Goal: Transaction & Acquisition: Purchase product/service

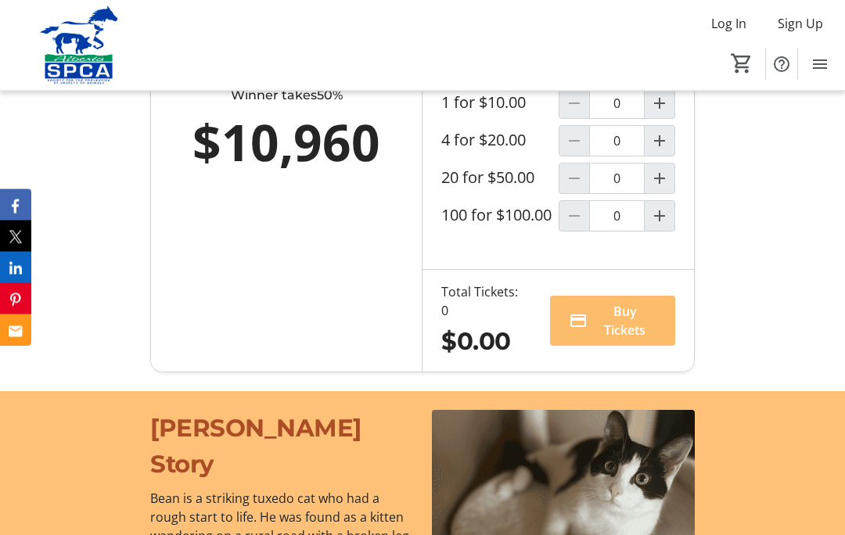
scroll to position [1195, 0]
click at [638, 339] on span "Buy Tickets" at bounding box center [625, 321] width 63 height 38
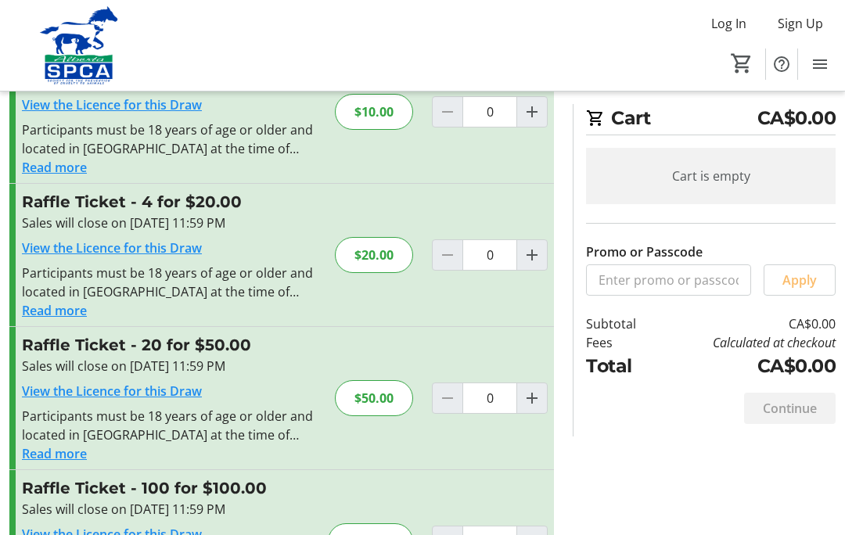
scroll to position [91, 0]
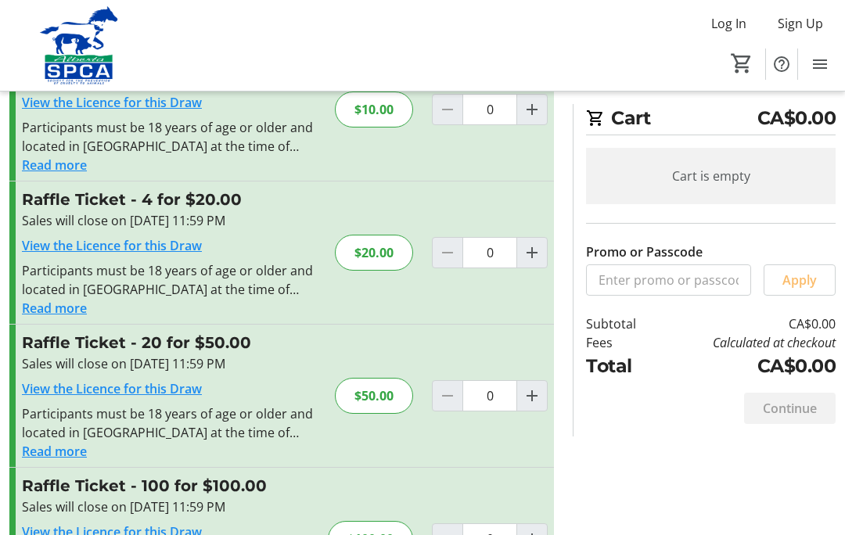
click at [538, 391] on mat-icon "Increment by one" at bounding box center [531, 395] width 19 height 19
type input "1"
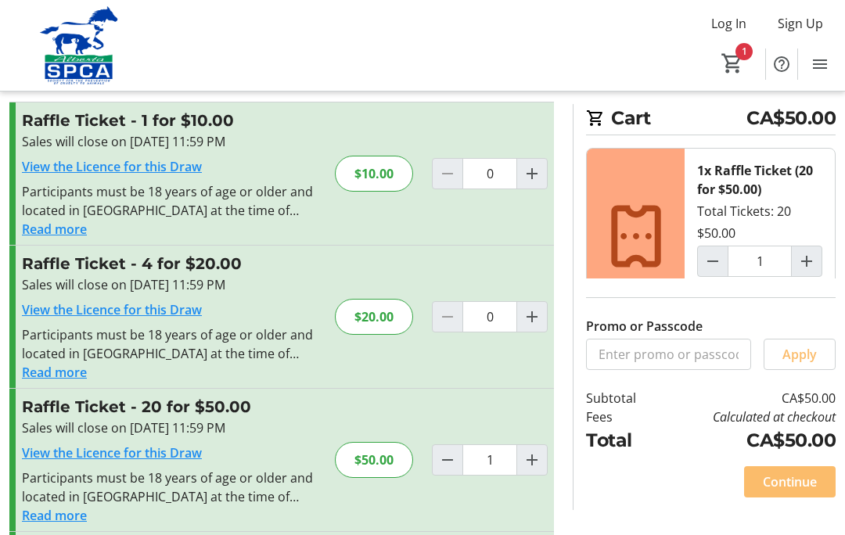
scroll to position [0, 0]
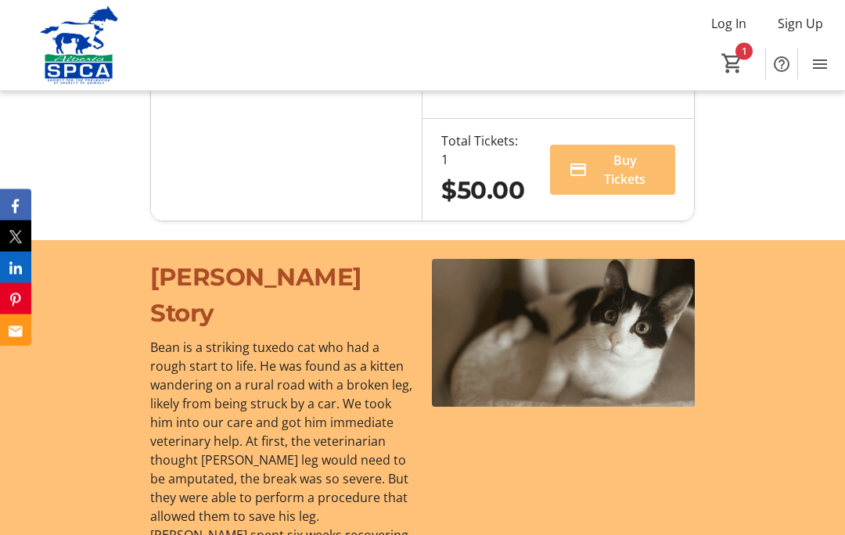
scroll to position [1346, 0]
click at [634, 188] on span "Buy Tickets" at bounding box center [625, 170] width 63 height 38
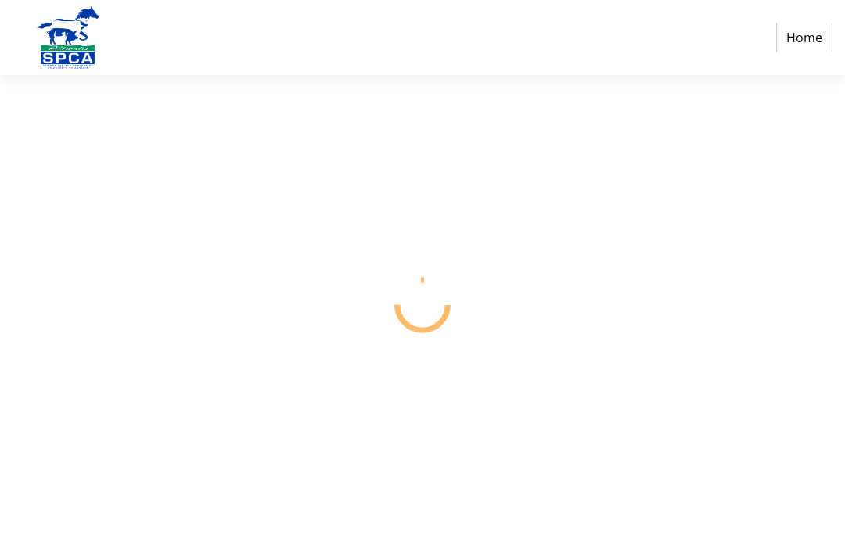
select select "CA"
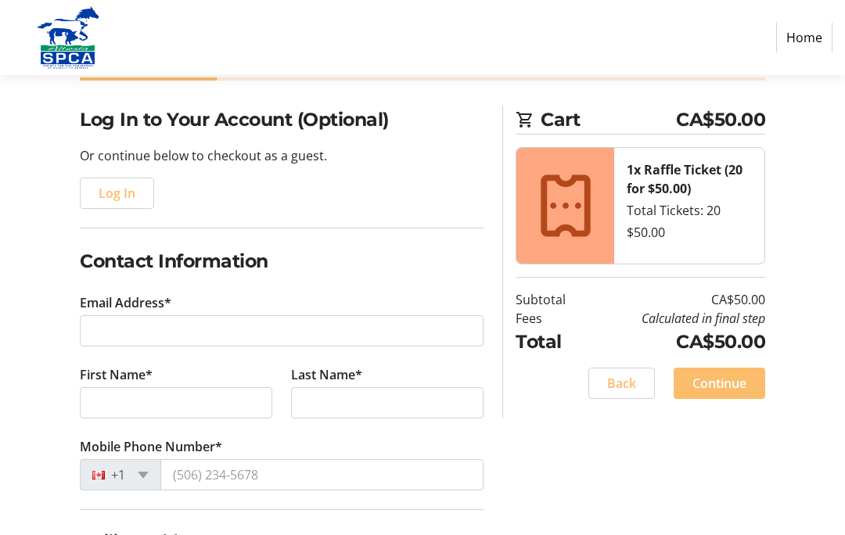
scroll to position [103, 0]
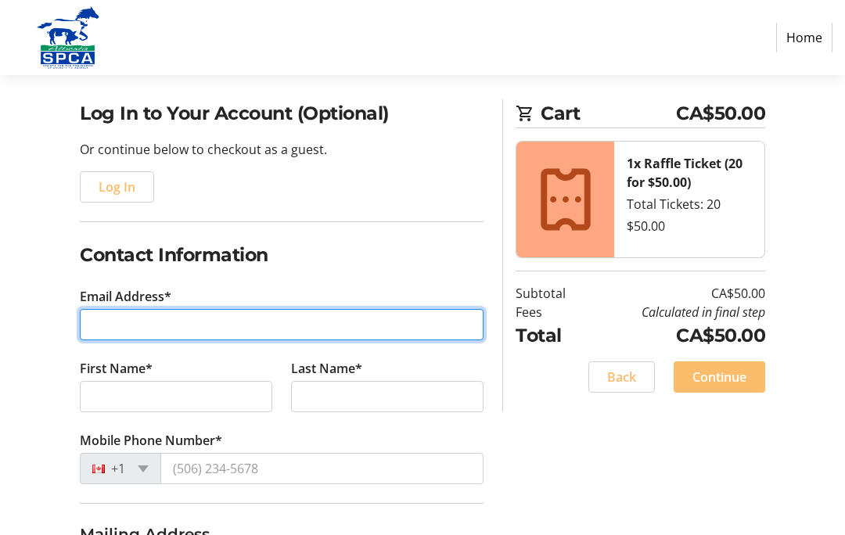
click at [109, 320] on input "Email Address*" at bounding box center [282, 325] width 404 height 31
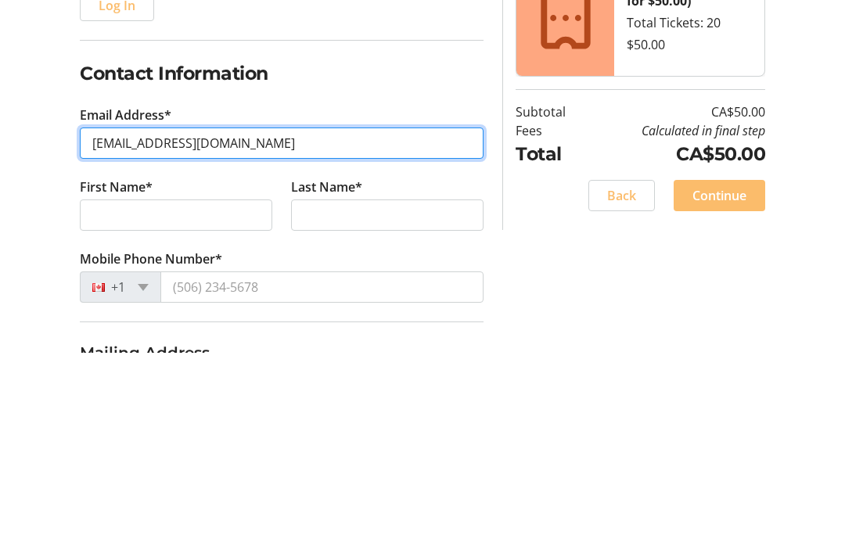
type input "[EMAIL_ADDRESS][DOMAIN_NAME]"
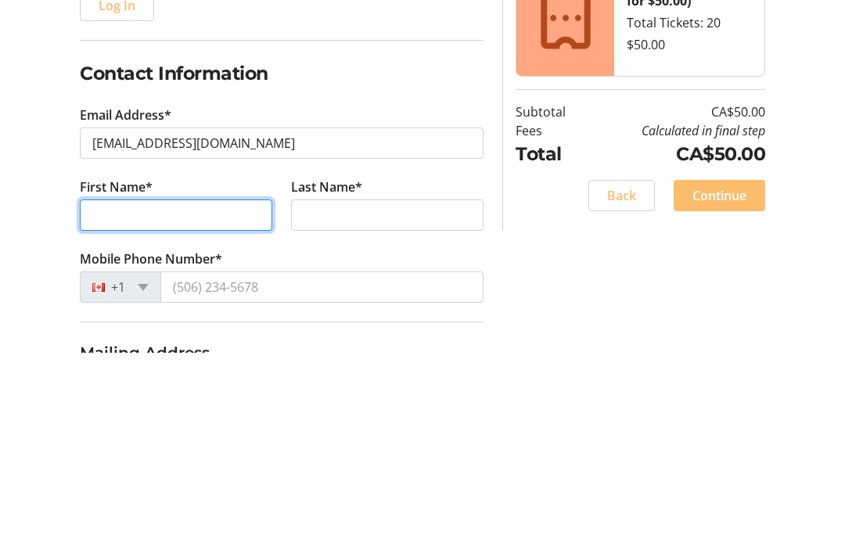
click at [106, 382] on input "First Name*" at bounding box center [176, 397] width 192 height 31
type input "[PERSON_NAME]"
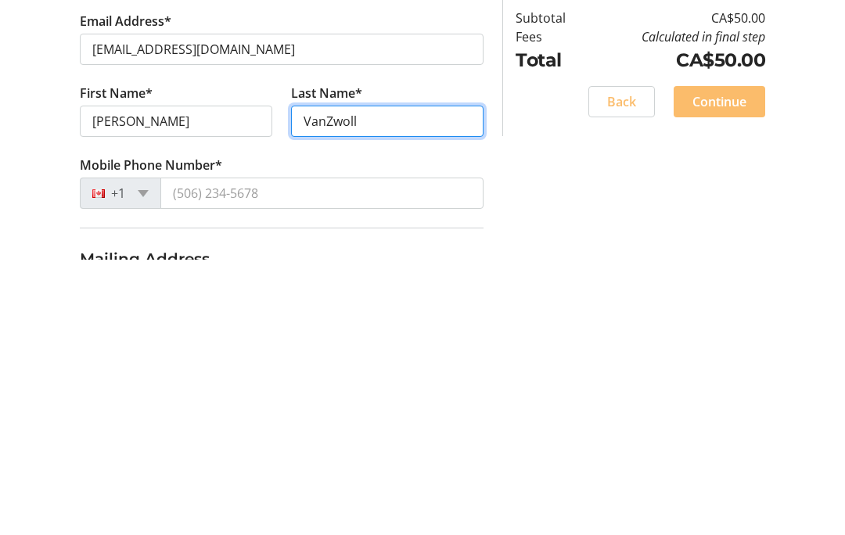
type input "VanZwoll"
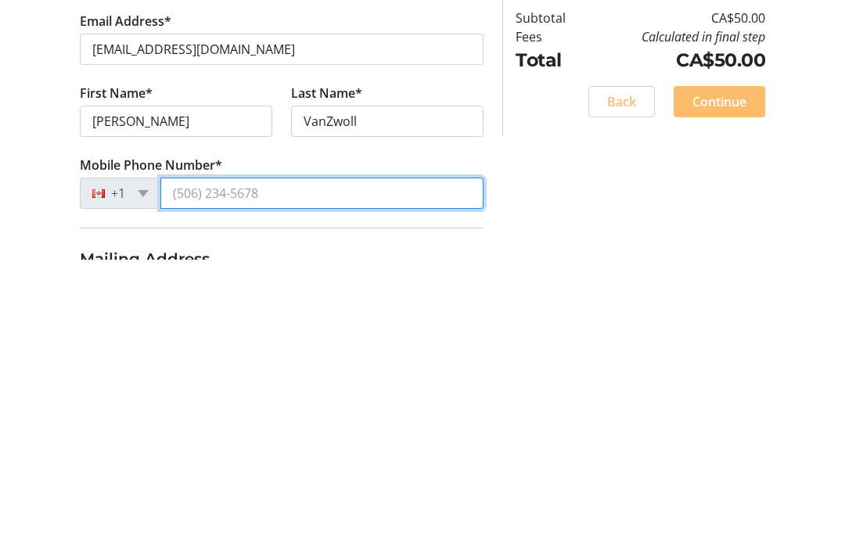
click at [188, 454] on input "Mobile Phone Number*" at bounding box center [321, 469] width 323 height 31
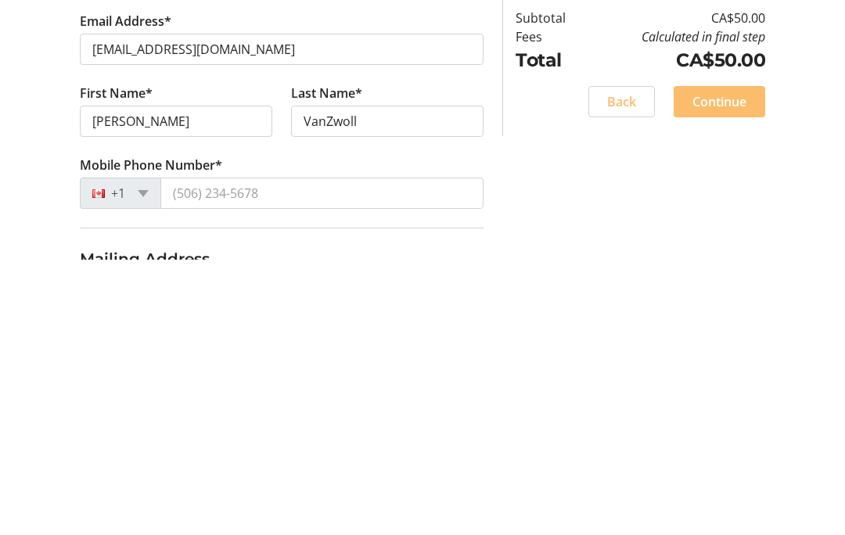
click at [149, 466] on span at bounding box center [143, 469] width 11 height 7
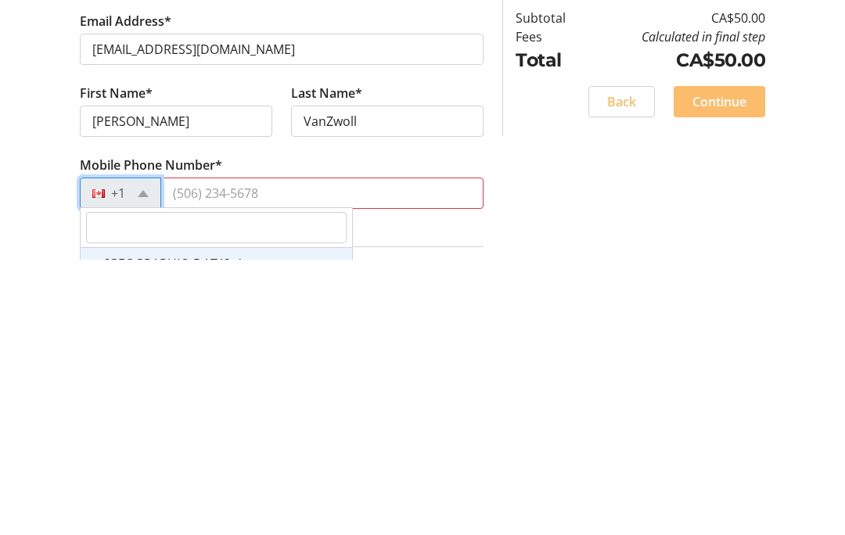
scroll to position [379, 0]
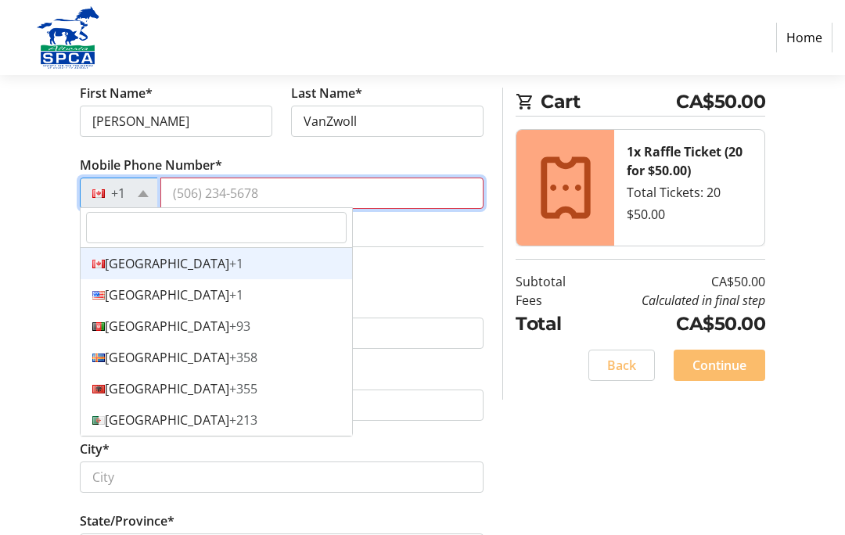
click at [274, 192] on input "Mobile Phone Number*" at bounding box center [321, 193] width 323 height 31
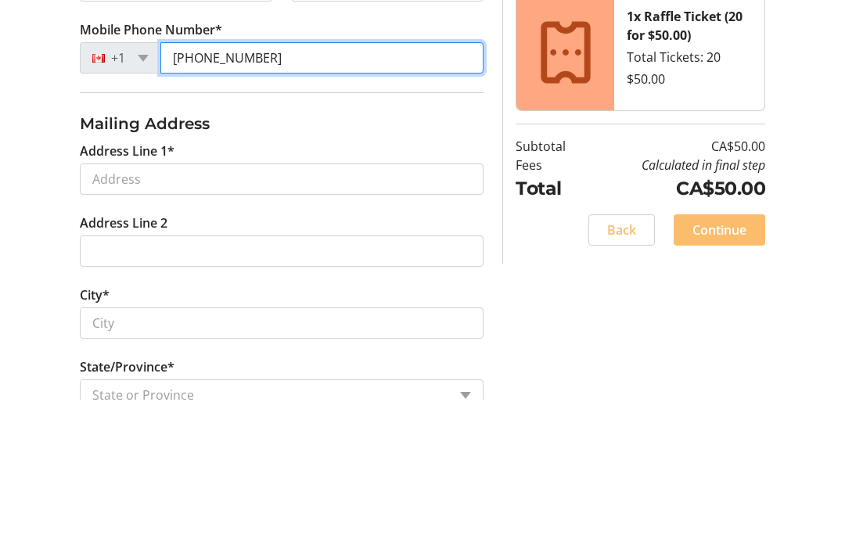
type input "[PHONE_NUMBER]"
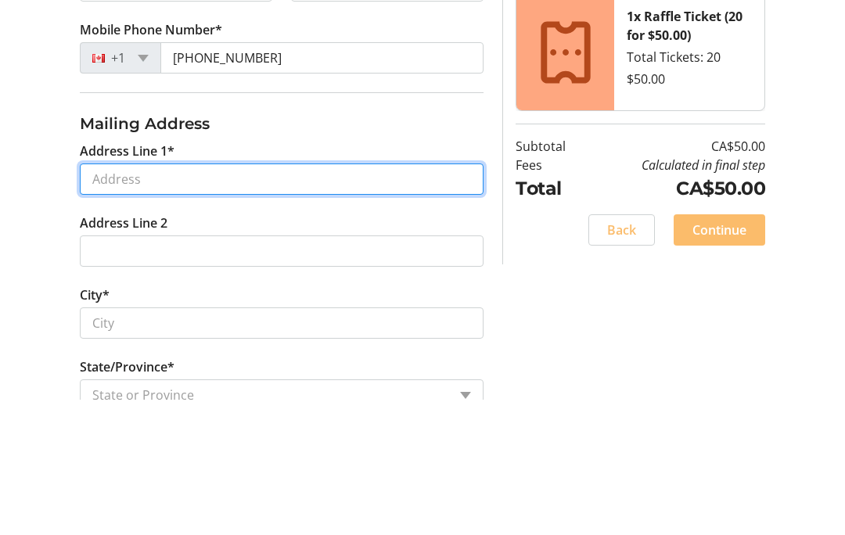
click at [113, 299] on input "Address Line 1*" at bounding box center [282, 314] width 404 height 31
type input "[STREET_ADDRESS]"
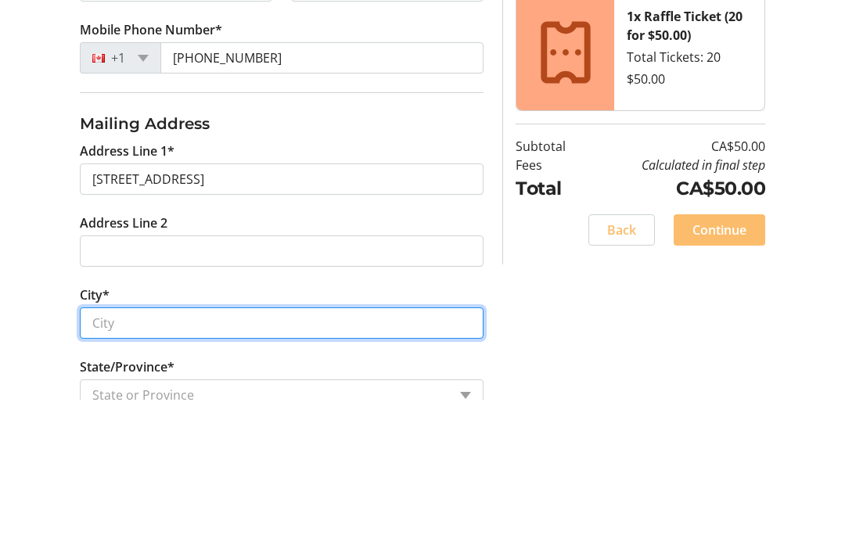
type input "[GEOGRAPHIC_DATA]"
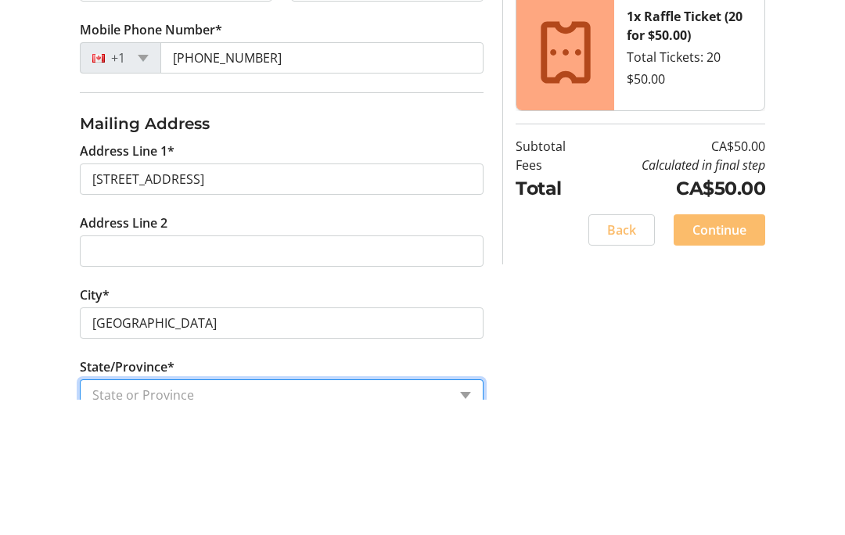
select select "AB"
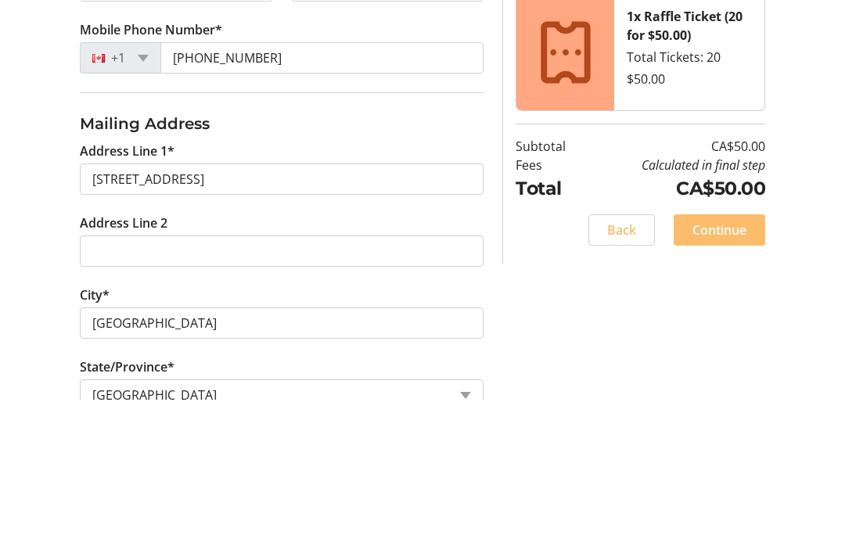
type input "T7X4K8"
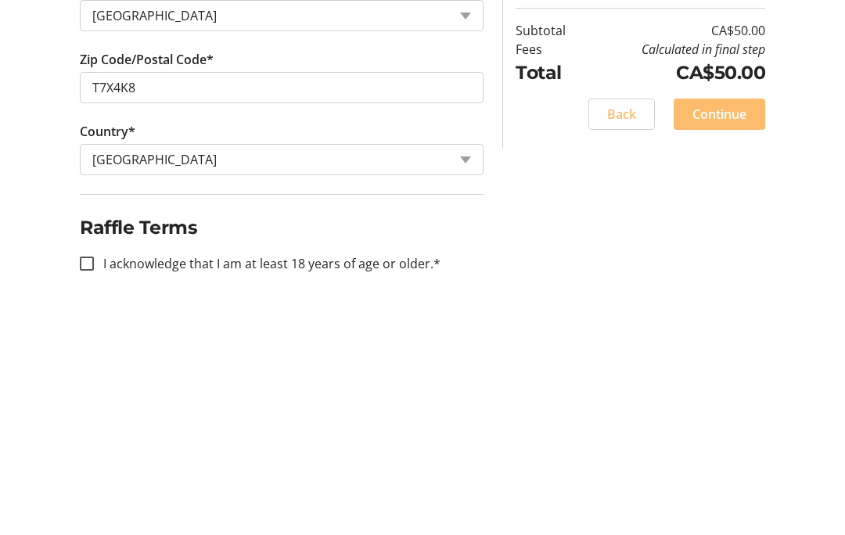
scroll to position [668, 0]
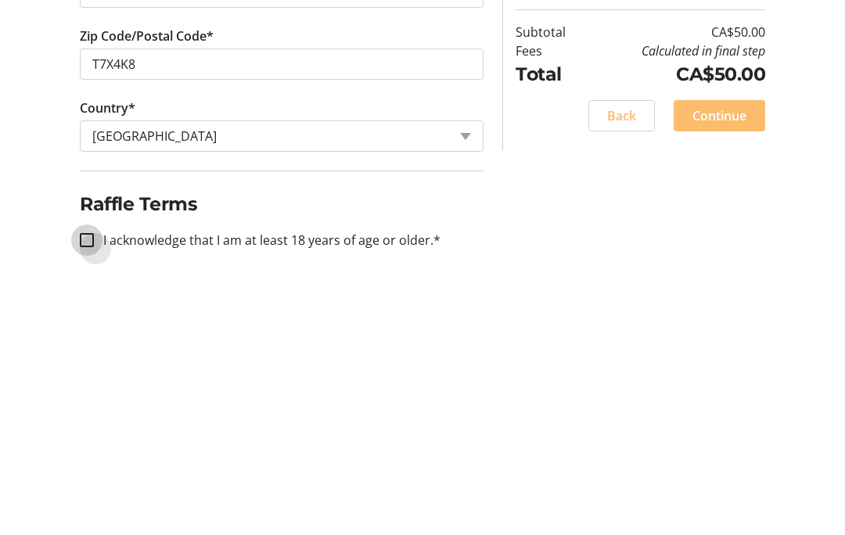
click at [86, 483] on input "I acknowledge that I am at least 18 years of age or older.*" at bounding box center [87, 490] width 14 height 14
checkbox input "true"
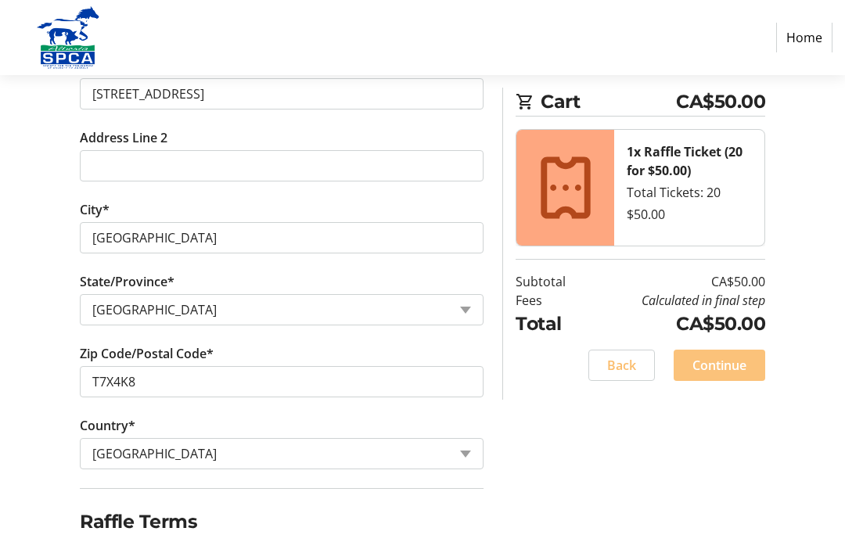
click at [741, 361] on span "Continue" at bounding box center [719, 365] width 54 height 19
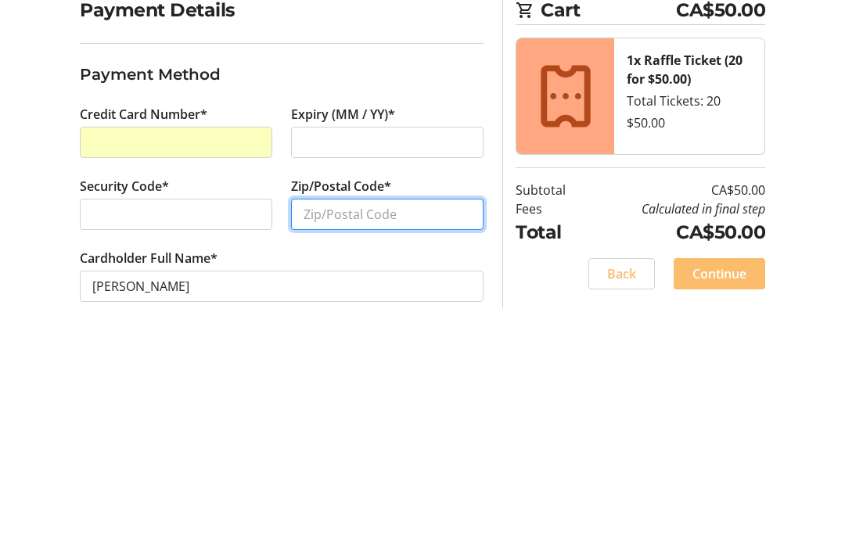
click at [317, 406] on input "Zip/Postal Code*" at bounding box center [387, 421] width 192 height 31
type input "T"
type input "T7X4K8"
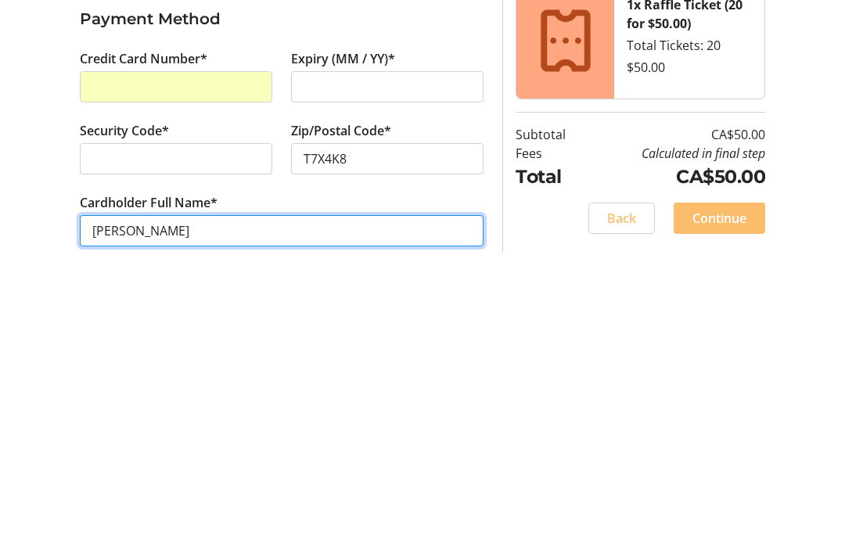
scroll to position [68, 0]
click at [304, 466] on input "[PERSON_NAME]" at bounding box center [282, 481] width 404 height 31
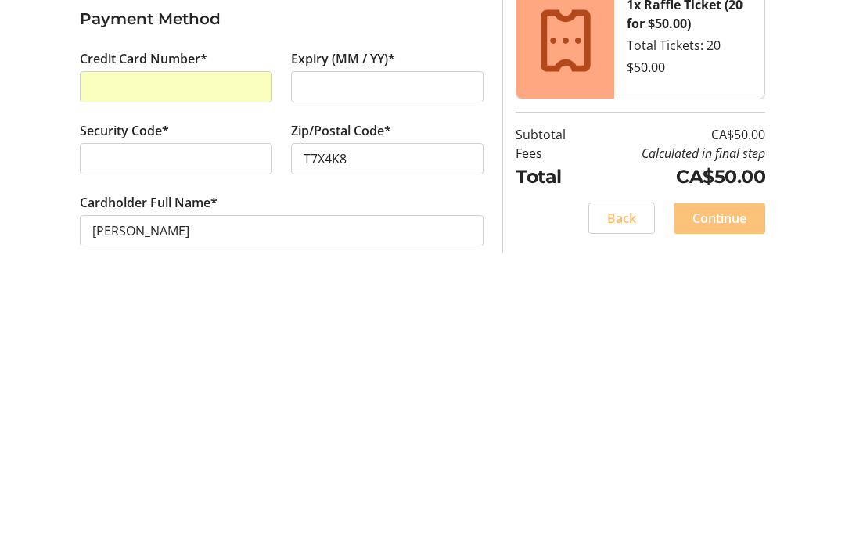
click at [723, 460] on span "Continue" at bounding box center [719, 469] width 54 height 19
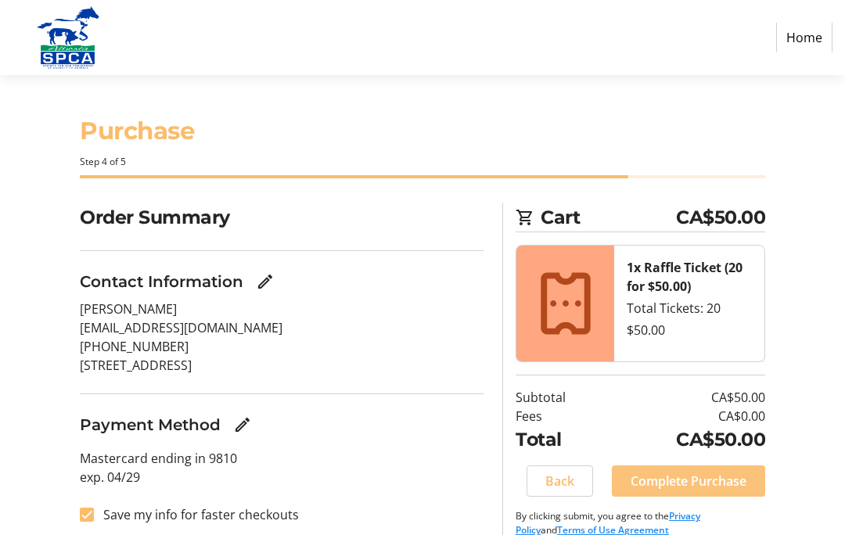
click at [703, 487] on span "Complete Purchase" at bounding box center [688, 481] width 116 height 19
